Goal: Information Seeking & Learning: Compare options

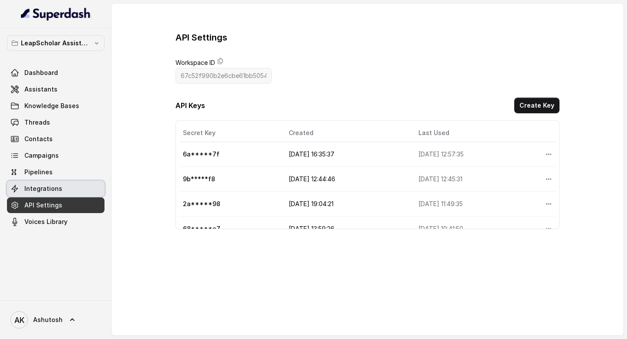
scroll to position [41, 0]
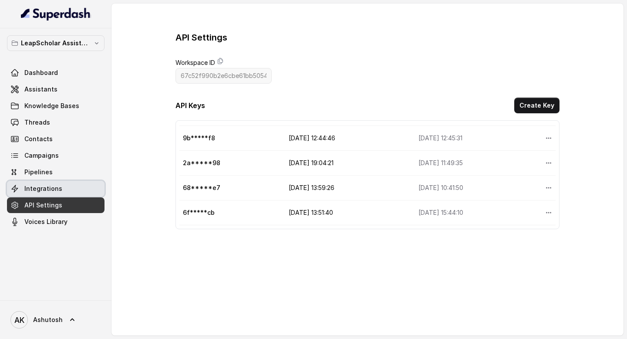
click at [45, 186] on span "Integrations" at bounding box center [43, 188] width 38 height 9
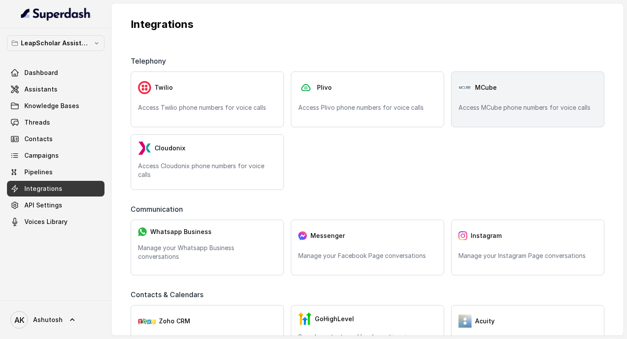
click at [481, 112] on div "MCube Access MCube phone numbers for voice calls" at bounding box center [527, 99] width 153 height 56
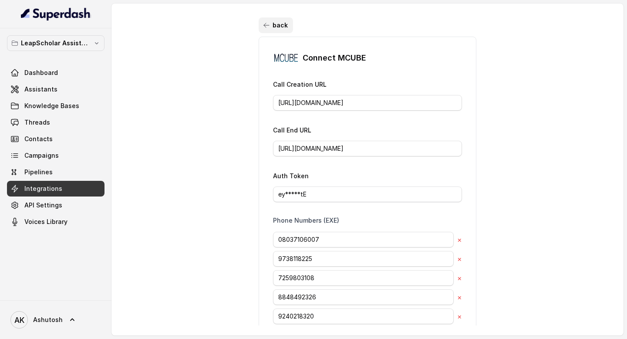
click at [268, 30] on button "back" at bounding box center [275, 25] width 34 height 16
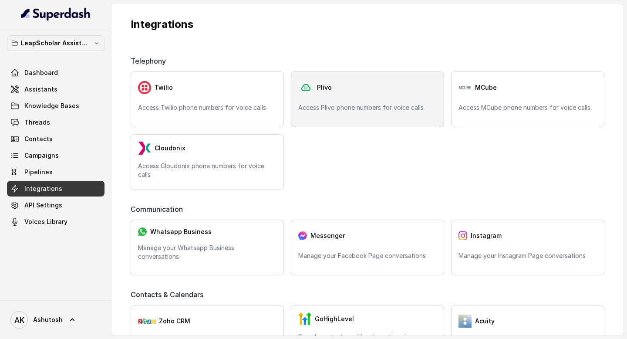
click at [319, 111] on p "Access Plivo phone numbers for voice calls" at bounding box center [367, 107] width 138 height 9
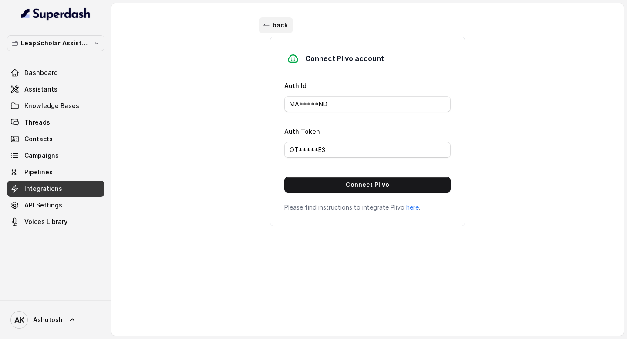
click at [263, 24] on icon "button" at bounding box center [266, 25] width 7 height 7
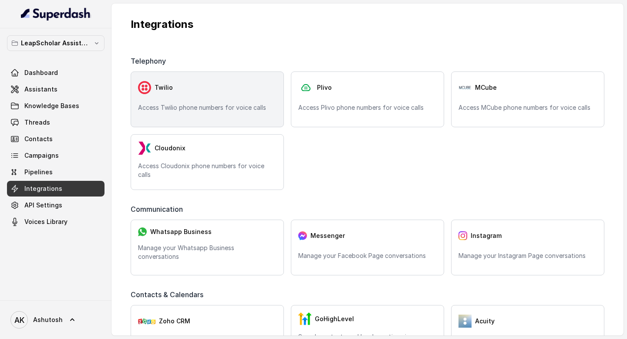
click at [215, 96] on div "Twilio Access Twilio phone numbers for voice calls" at bounding box center [207, 99] width 153 height 56
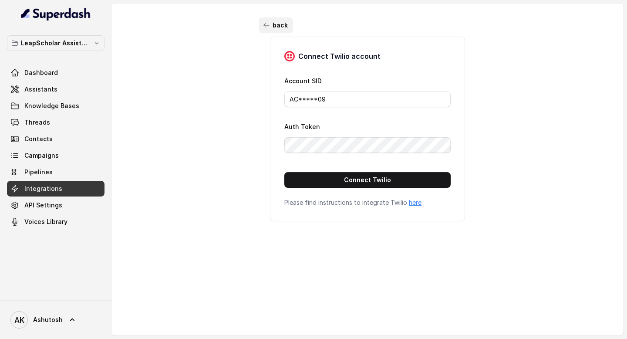
click at [262, 30] on button "back" at bounding box center [275, 25] width 34 height 16
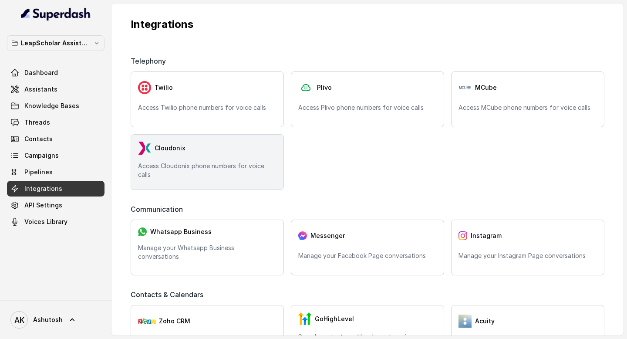
click at [187, 150] on div "Cloudonix" at bounding box center [207, 147] width 138 height 13
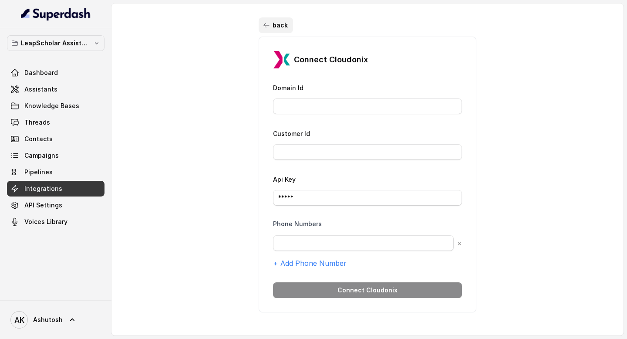
click at [264, 21] on button "back" at bounding box center [275, 25] width 34 height 16
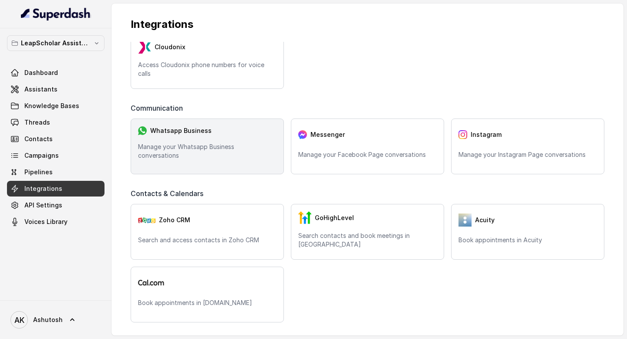
scroll to position [358, 0]
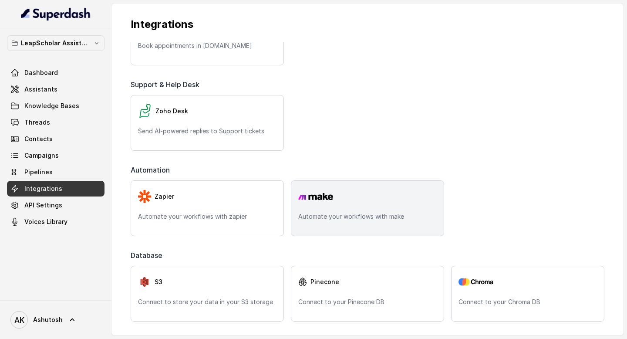
click at [304, 211] on div "Automate your workflows with make" at bounding box center [367, 208] width 153 height 56
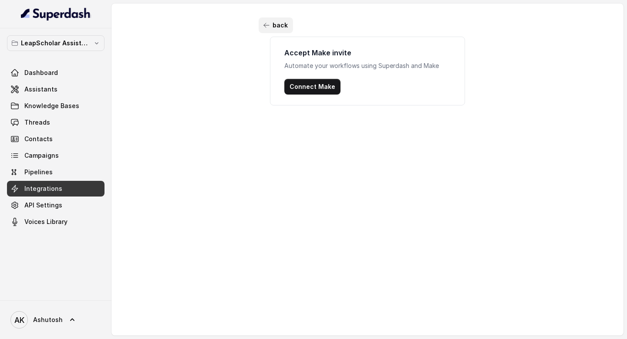
click at [267, 27] on icon "button" at bounding box center [266, 25] width 7 height 7
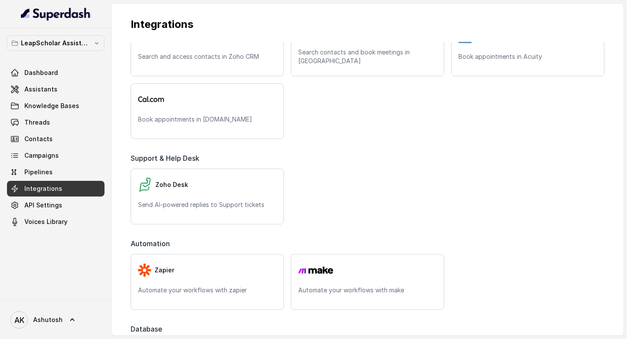
scroll to position [358, 0]
